Goal: Task Accomplishment & Management: Manage account settings

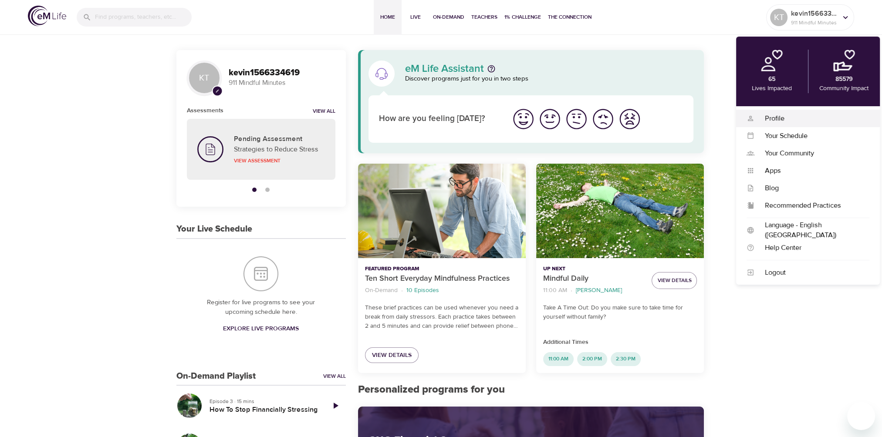
click at [782, 118] on div "Profile" at bounding box center [811, 119] width 115 height 10
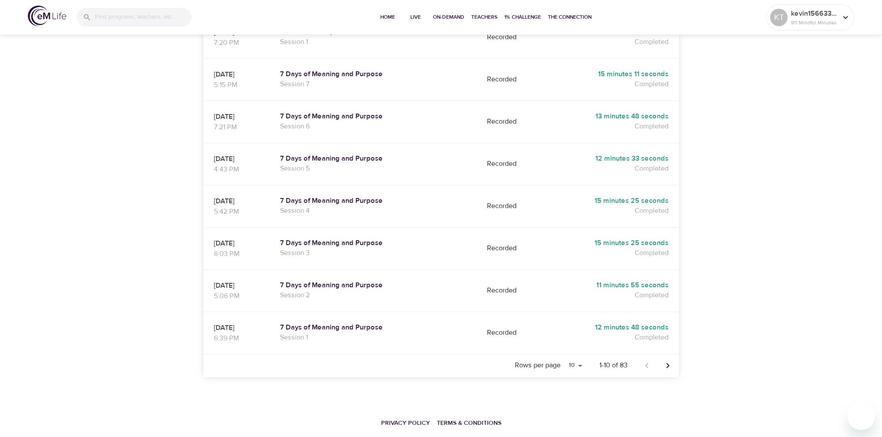
scroll to position [307, 0]
click at [580, 358] on select "5 10 25 20" at bounding box center [574, 364] width 21 height 13
select select "25"
click at [564, 358] on select "5 10 25 20" at bounding box center [574, 364] width 21 height 13
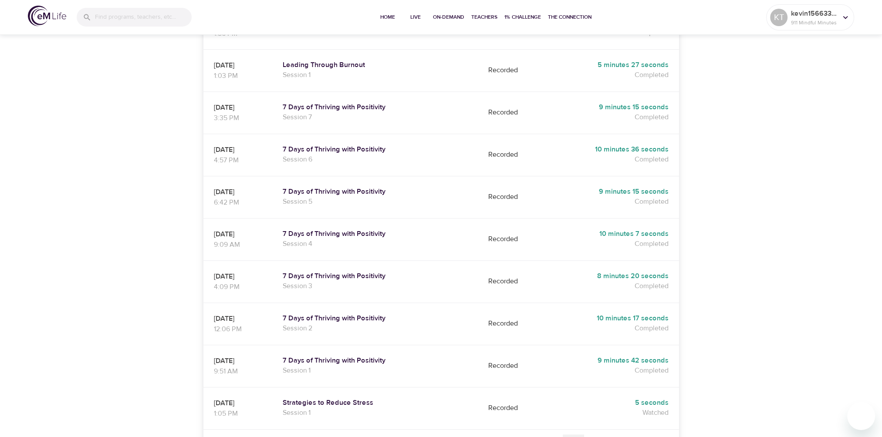
scroll to position [940, 0]
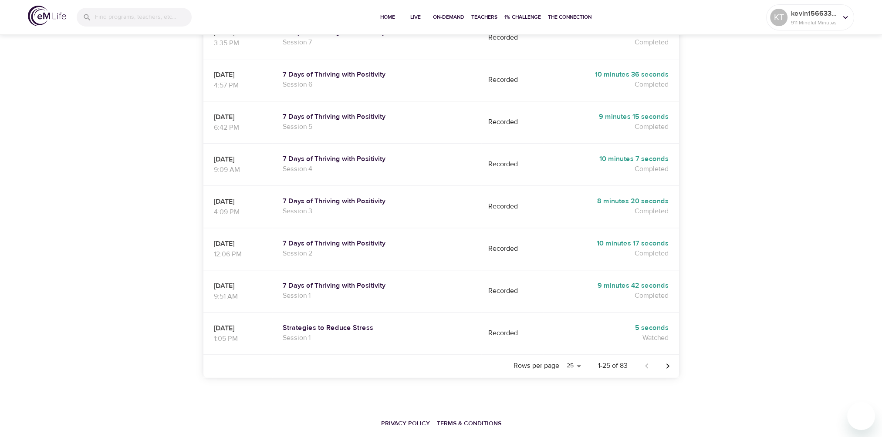
click at [668, 361] on icon "Next page" at bounding box center [667, 366] width 10 height 10
click at [667, 361] on icon "Next page" at bounding box center [667, 366] width 10 height 10
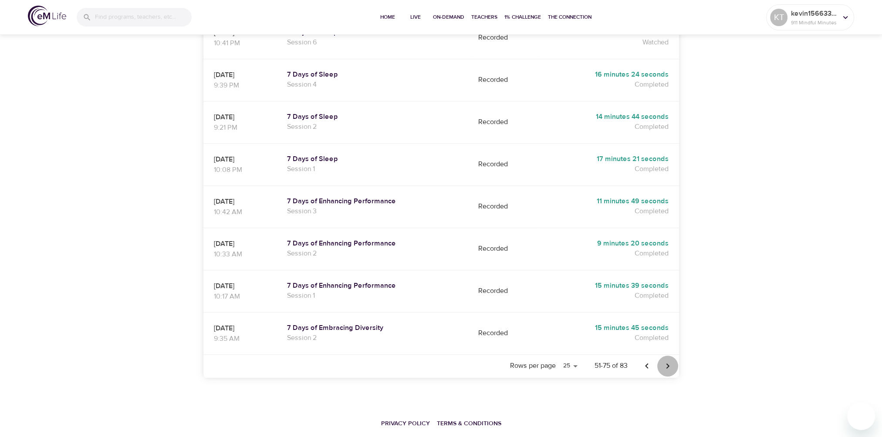
click at [668, 363] on icon "Next page" at bounding box center [667, 365] width 3 height 5
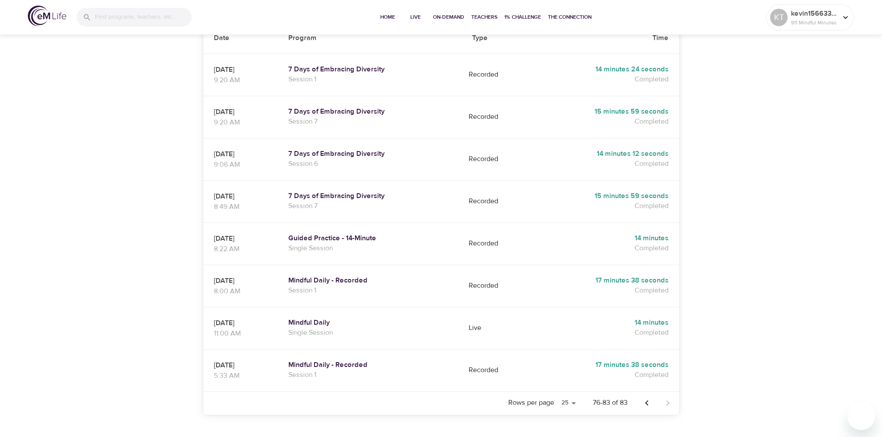
scroll to position [223, 0]
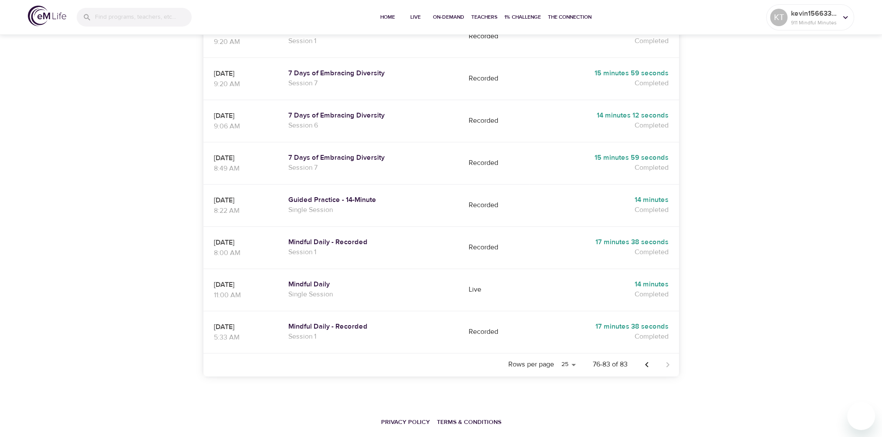
click at [645, 360] on icon "Previous page" at bounding box center [646, 365] width 10 height 10
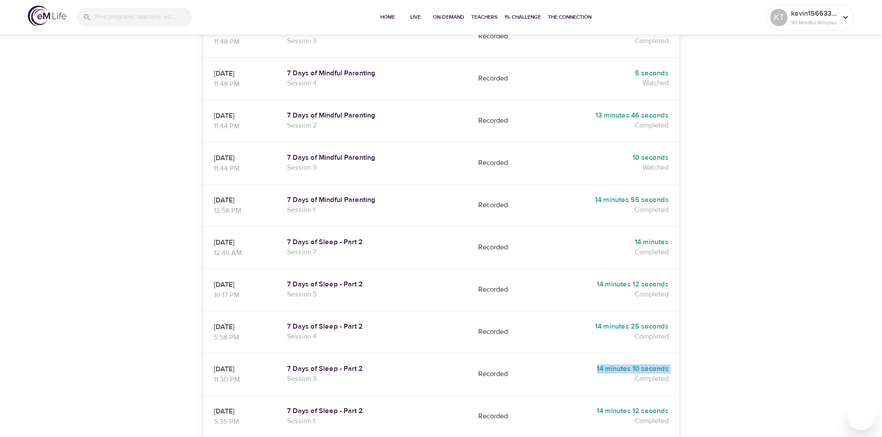
click at [645, 364] on h5 "14 minutes 10 seconds" at bounding box center [607, 368] width 121 height 9
drag, startPoint x: 645, startPoint y: 345, endPoint x: 768, endPoint y: 333, distance: 123.8
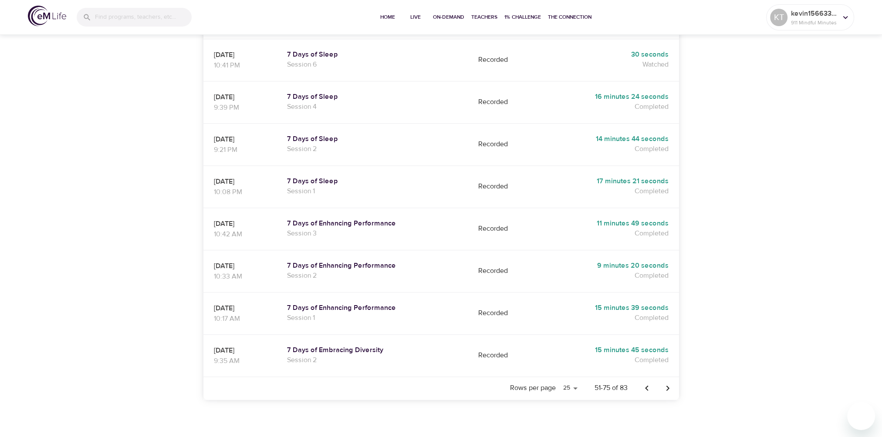
scroll to position [940, 0]
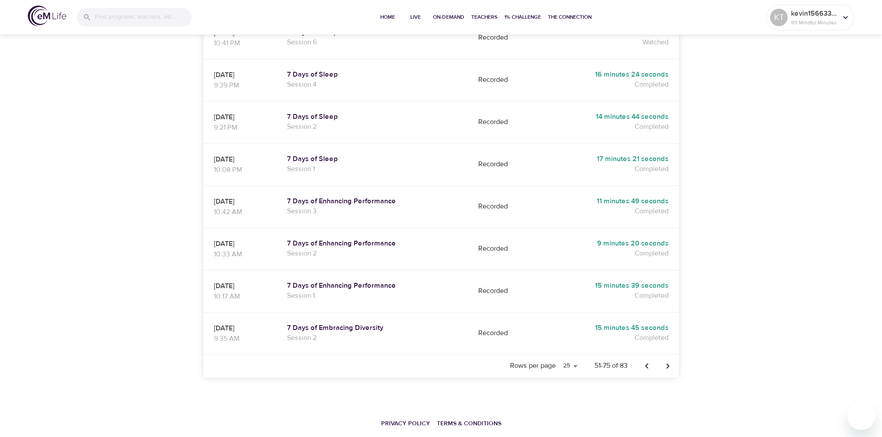
click at [646, 361] on icon "Previous page" at bounding box center [646, 366] width 10 height 10
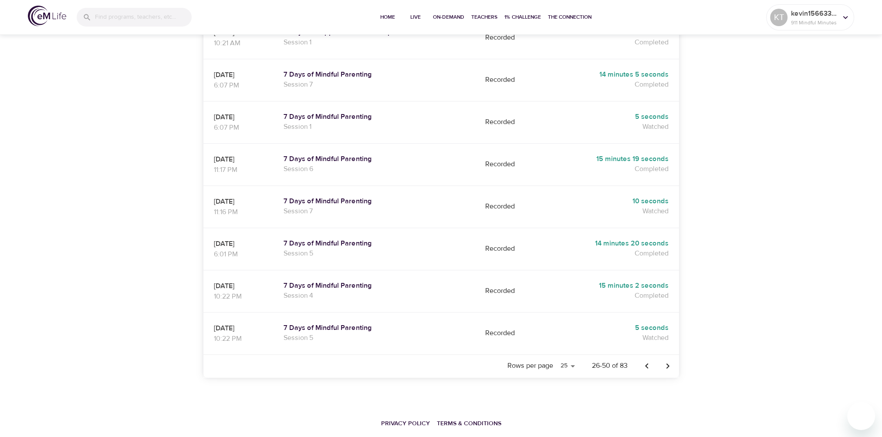
click at [646, 361] on icon "Previous page" at bounding box center [646, 366] width 10 height 10
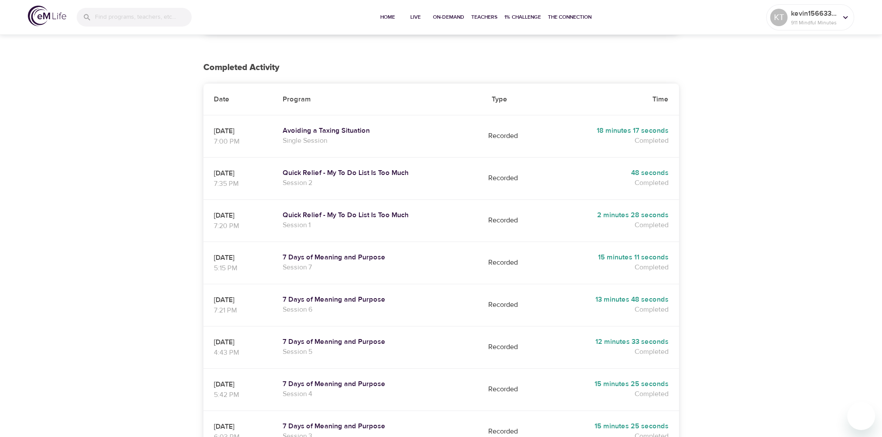
scroll to position [174, 0]
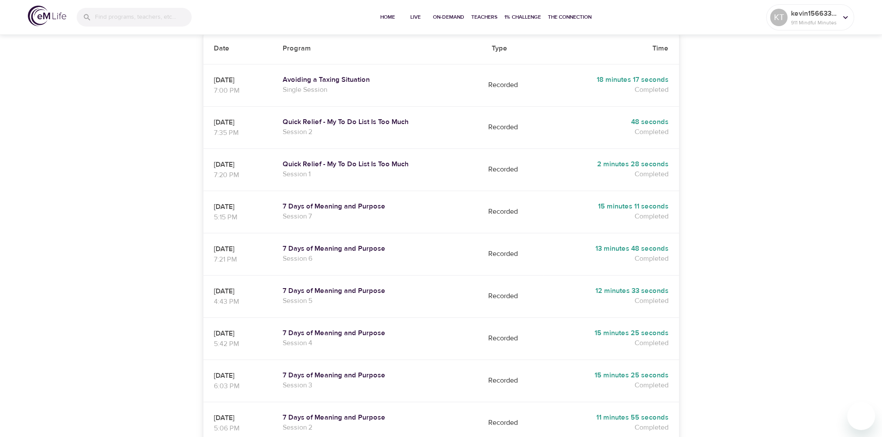
drag, startPoint x: 261, startPoint y: 228, endPoint x: 236, endPoint y: 228, distance: 24.8
click at [236, 244] on p "09/02/2025" at bounding box center [238, 249] width 48 height 10
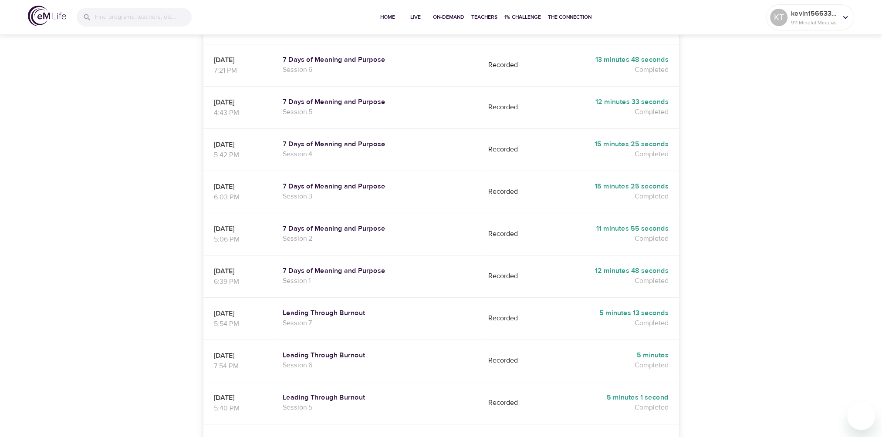
scroll to position [348, 0]
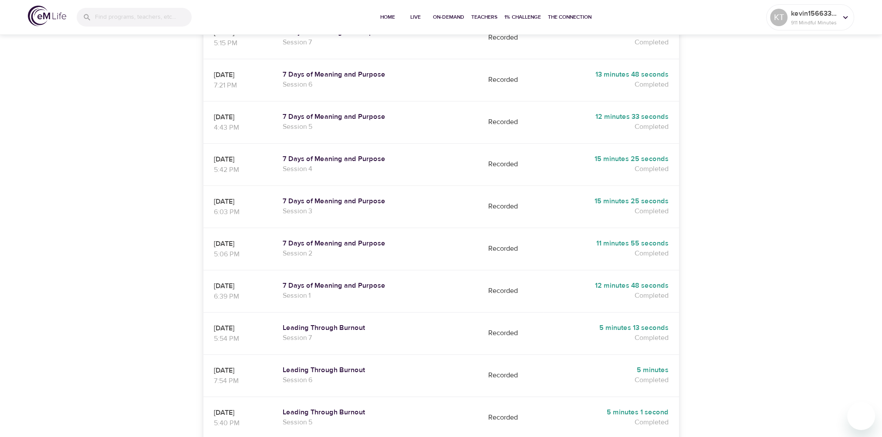
drag, startPoint x: 256, startPoint y: 264, endPoint x: 221, endPoint y: 262, distance: 34.9
click at [221, 281] on p "08/25/2025" at bounding box center [238, 286] width 48 height 10
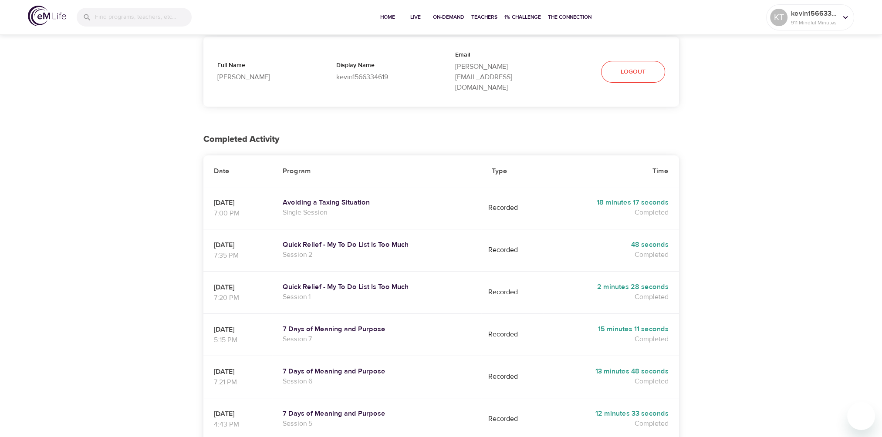
scroll to position [0, 0]
